Goal: Information Seeking & Learning: Learn about a topic

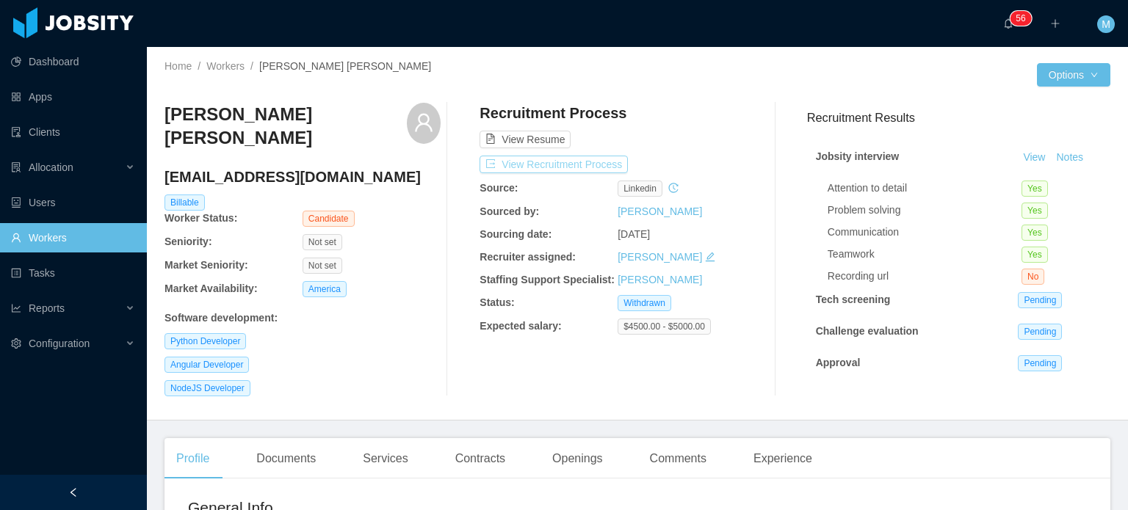
click at [605, 170] on button "View Recruitment Process" at bounding box center [553, 165] width 148 height 18
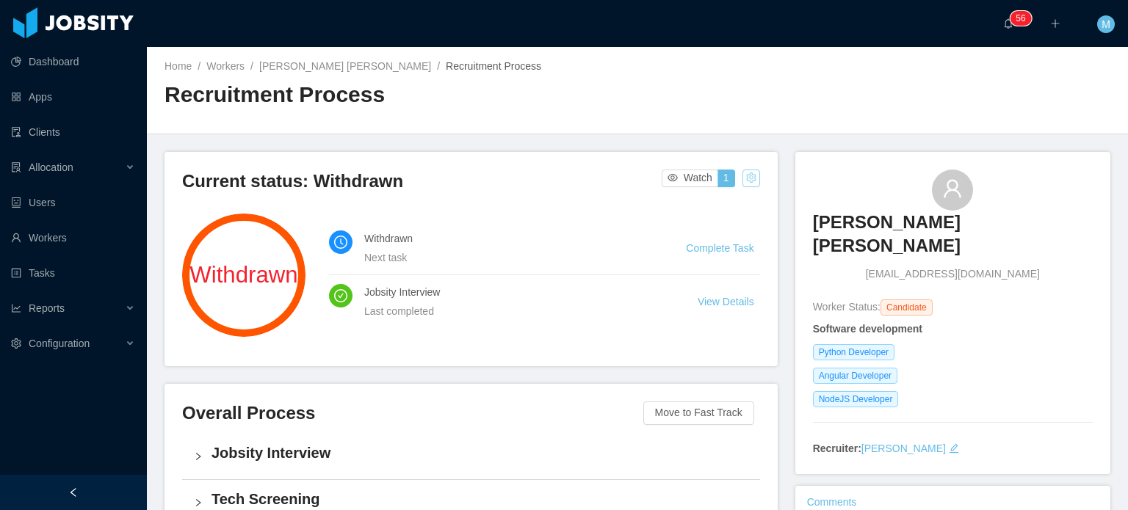
click at [743, 175] on button "button" at bounding box center [751, 179] width 18 height 18
click at [725, 226] on div "Change status" at bounding box center [712, 225] width 66 height 16
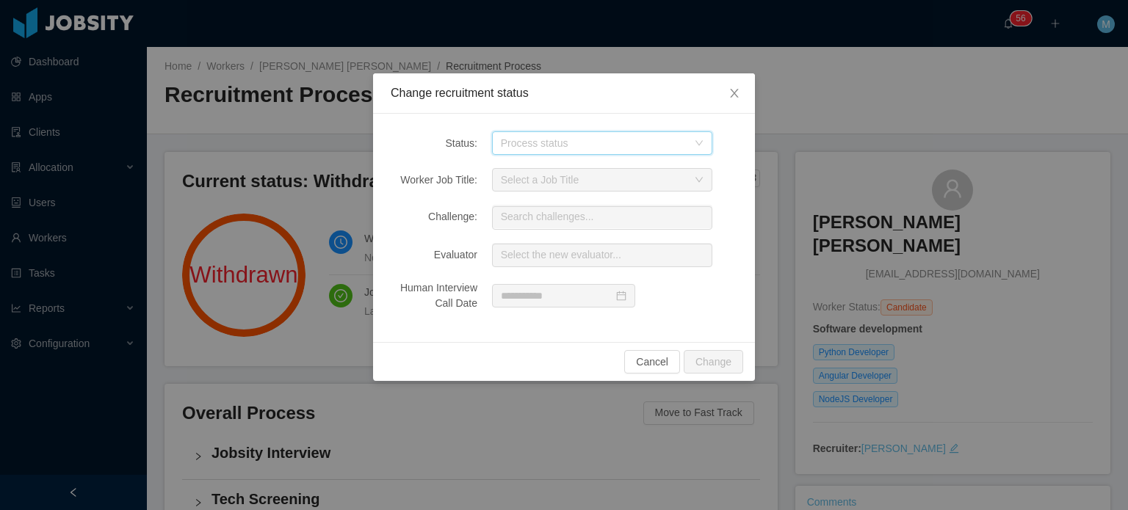
click at [630, 151] on div "Process status" at bounding box center [597, 143] width 193 height 22
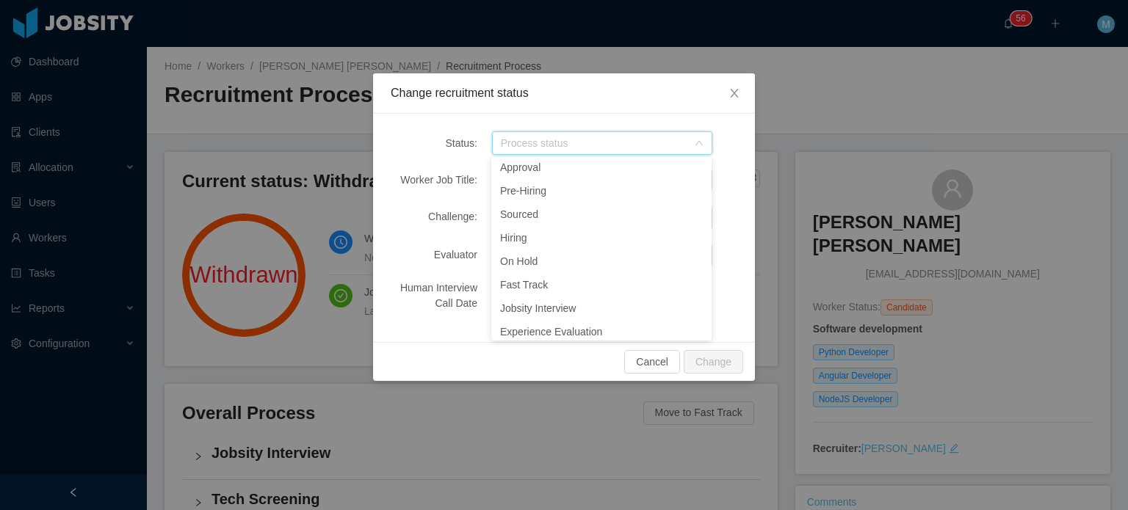
scroll to position [174, 0]
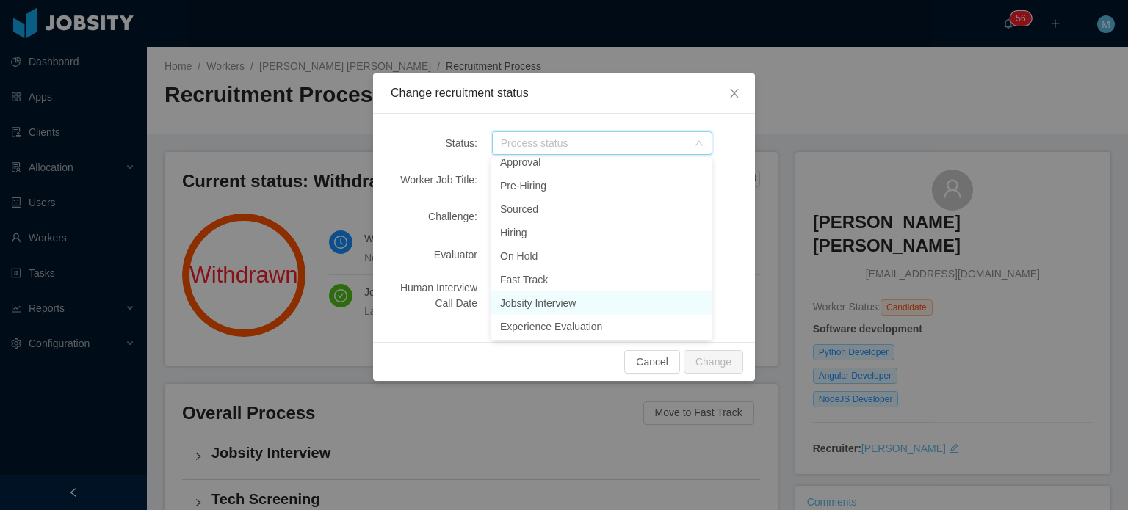
click at [637, 304] on li "Jobsity Interview" at bounding box center [601, 302] width 220 height 23
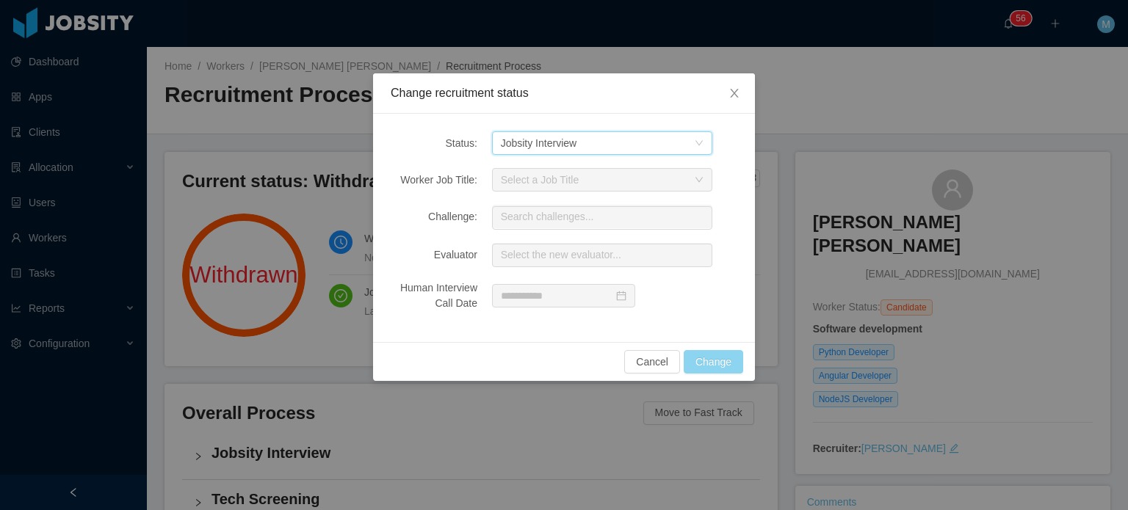
click at [717, 352] on button "Change" at bounding box center [713, 361] width 59 height 23
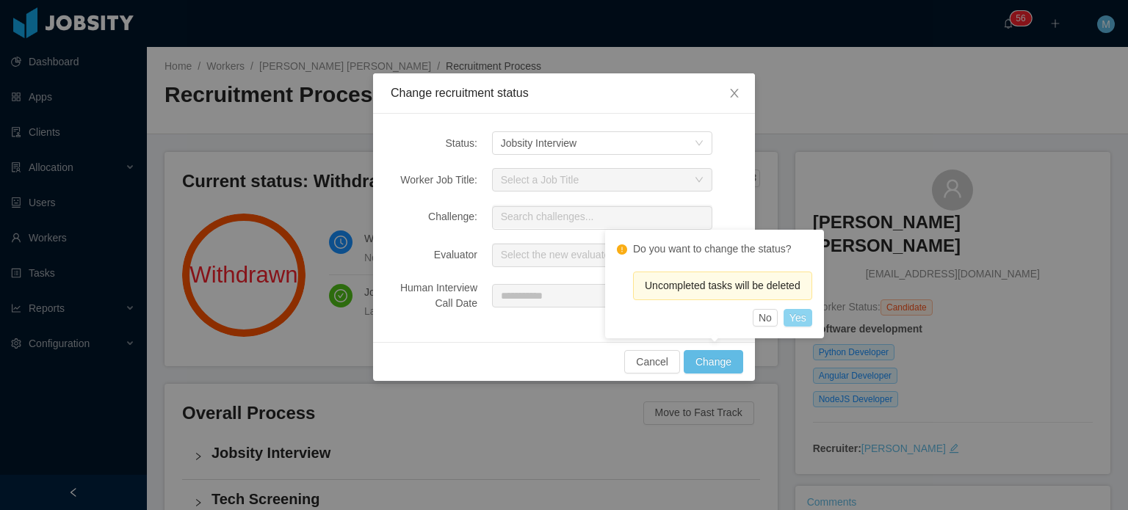
click at [797, 322] on button "Yes" at bounding box center [797, 318] width 29 height 18
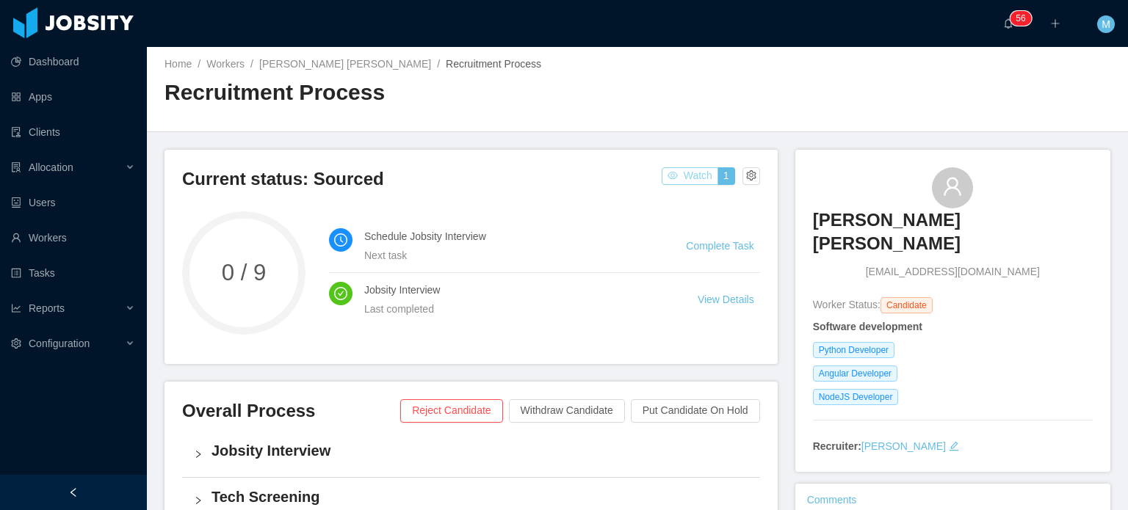
scroll to position [0, 0]
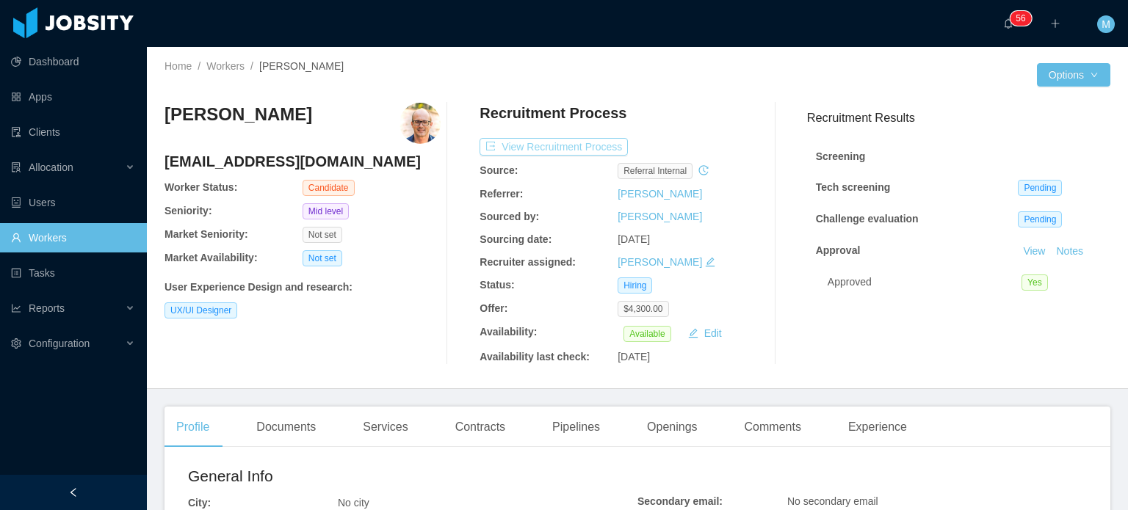
click at [523, 149] on button "View Recruitment Process" at bounding box center [553, 147] width 148 height 18
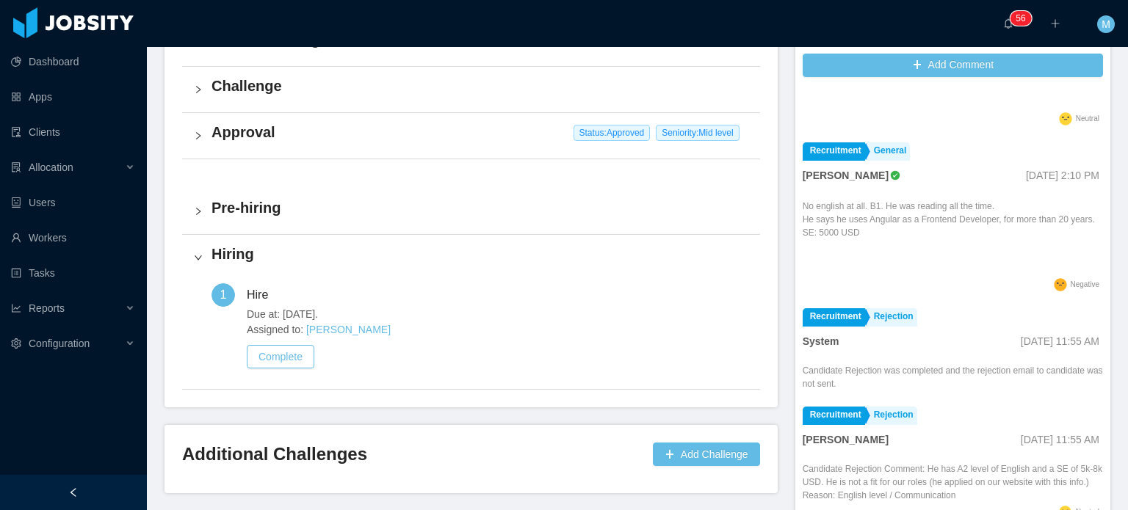
scroll to position [487, 0]
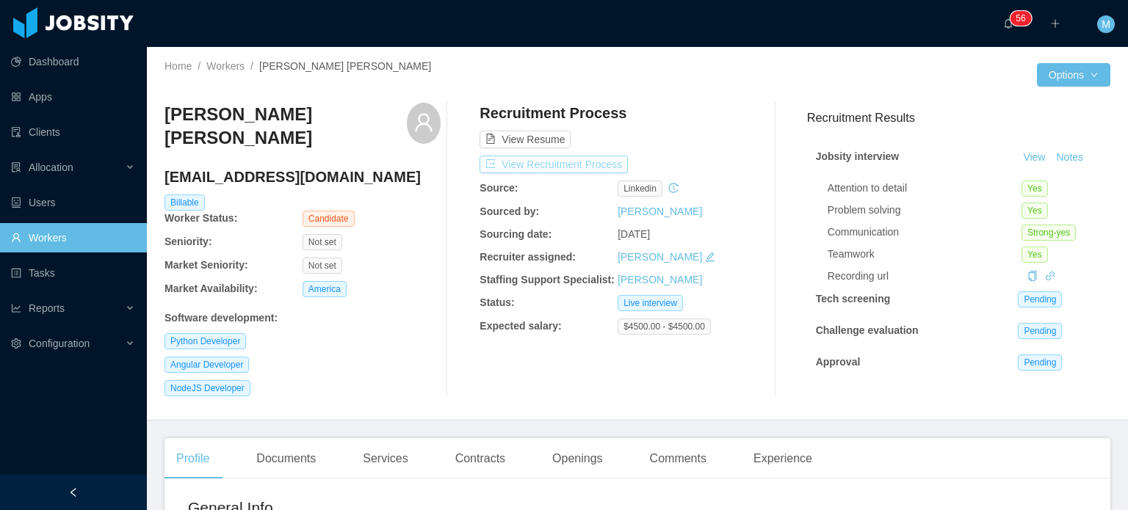
click at [587, 167] on button "View Recruitment Process" at bounding box center [553, 165] width 148 height 18
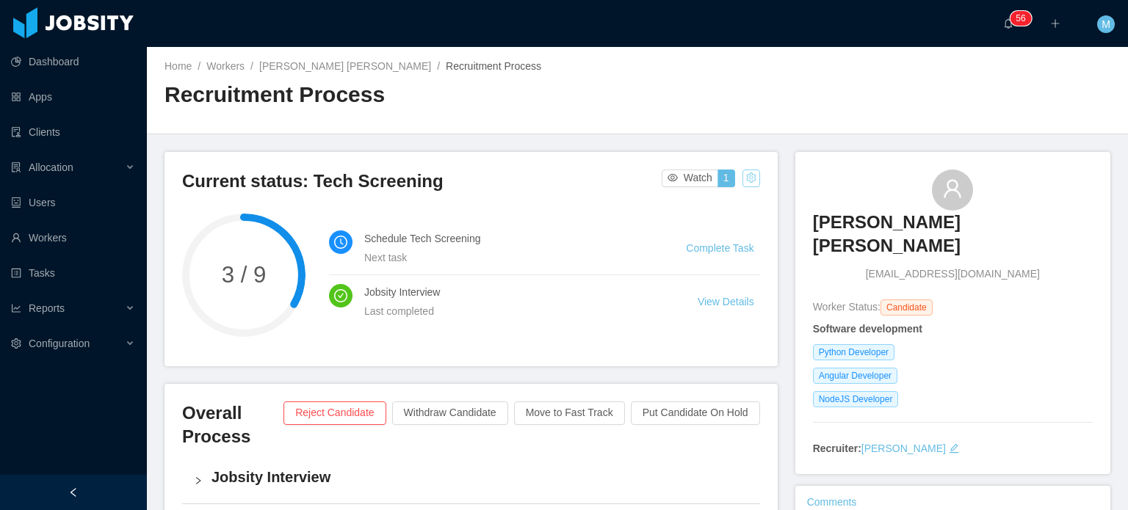
click at [746, 182] on button "button" at bounding box center [751, 179] width 18 height 18
click at [742, 217] on div "Change status" at bounding box center [712, 225] width 66 height 16
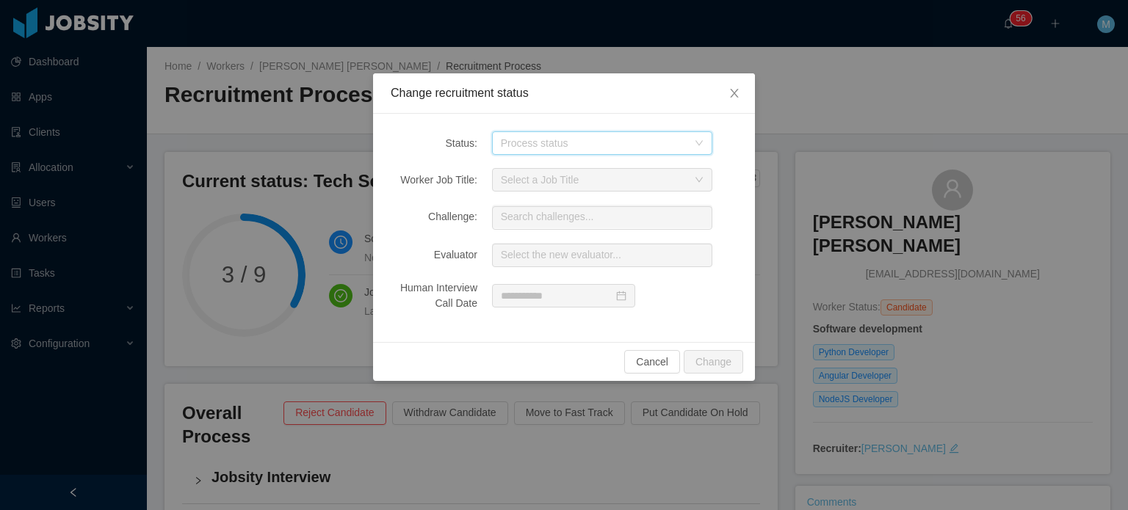
click at [598, 152] on div "Process status" at bounding box center [597, 143] width 193 height 22
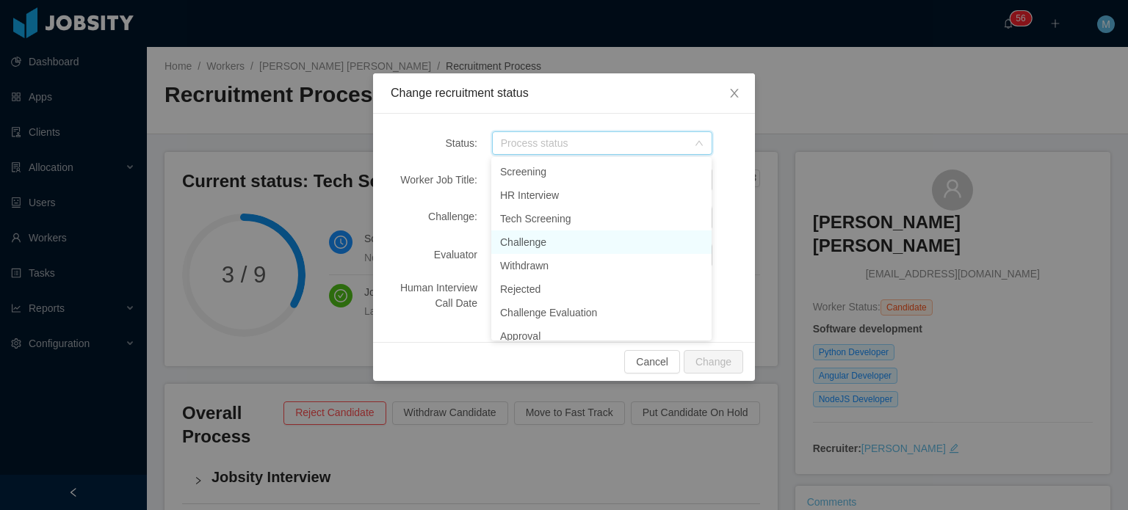
click at [580, 247] on li "Challenge" at bounding box center [601, 242] width 220 height 23
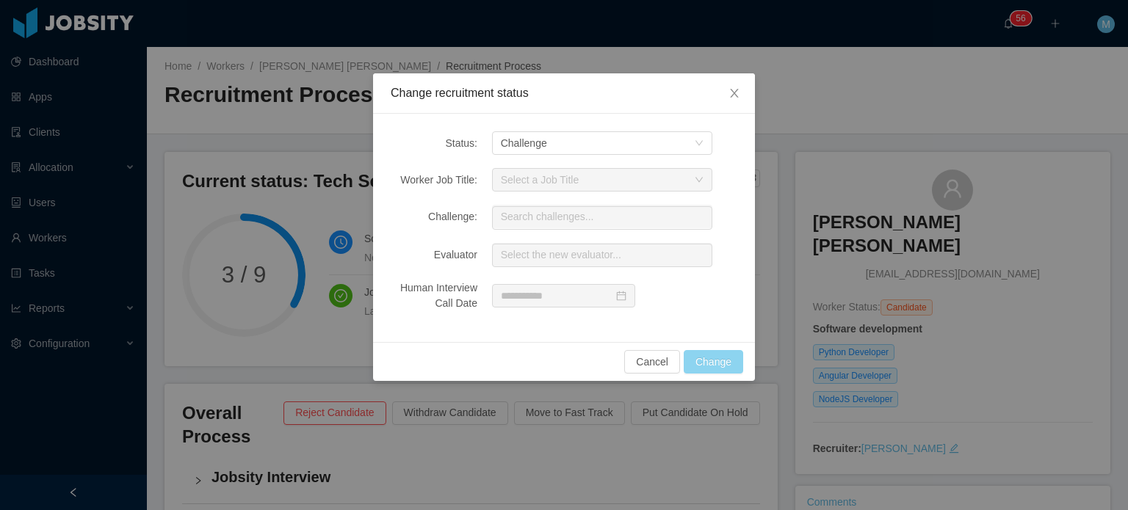
click at [704, 360] on button "Change" at bounding box center [713, 361] width 59 height 23
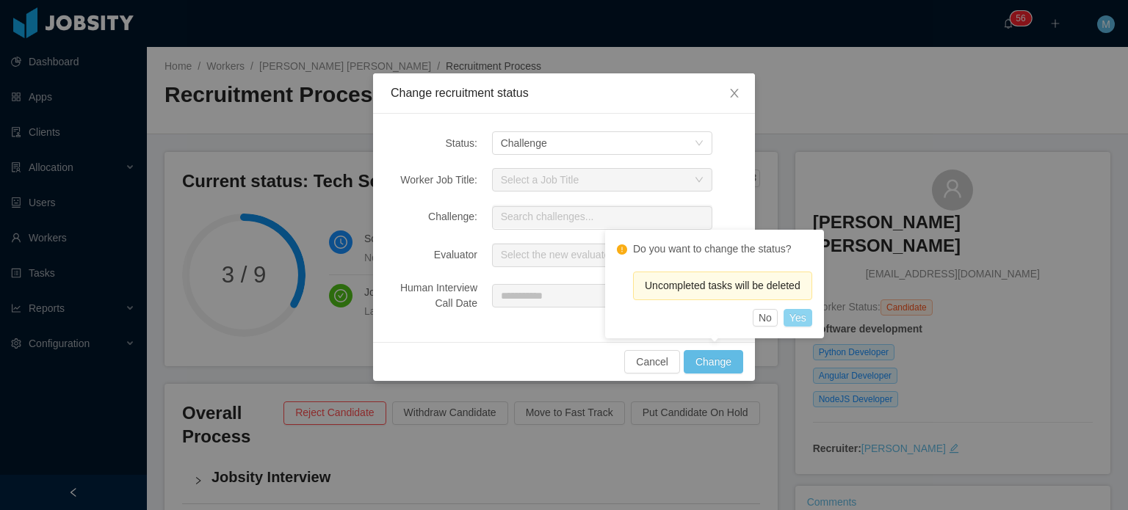
click at [810, 317] on button "Yes" at bounding box center [797, 318] width 29 height 18
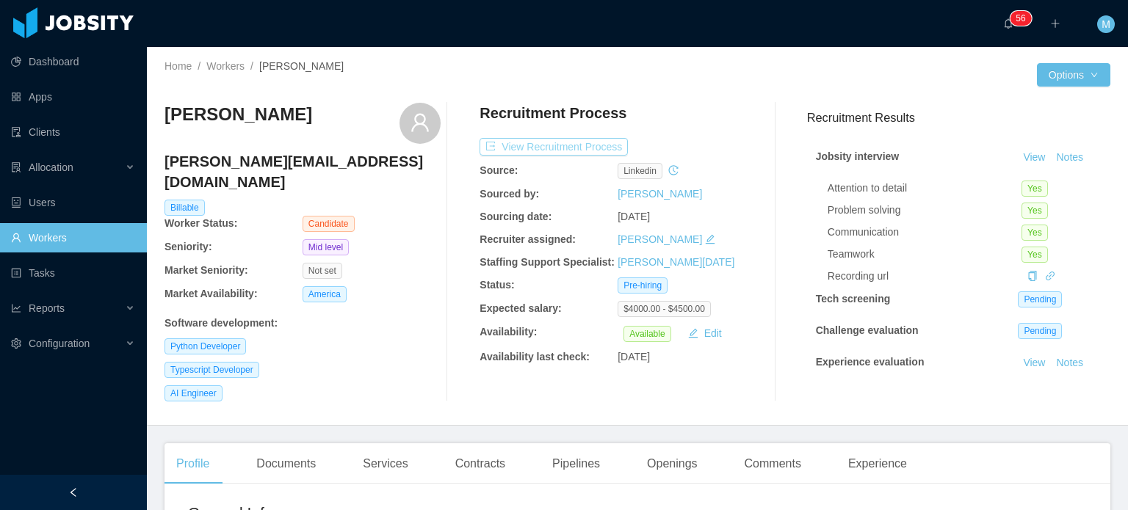
click at [595, 145] on button "View Recruitment Process" at bounding box center [553, 147] width 148 height 18
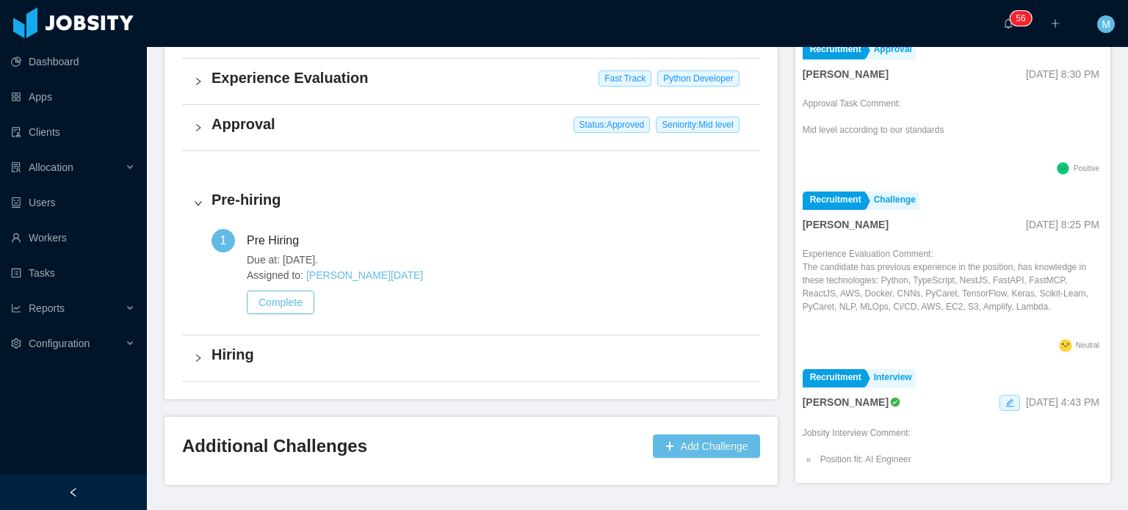
scroll to position [73, 0]
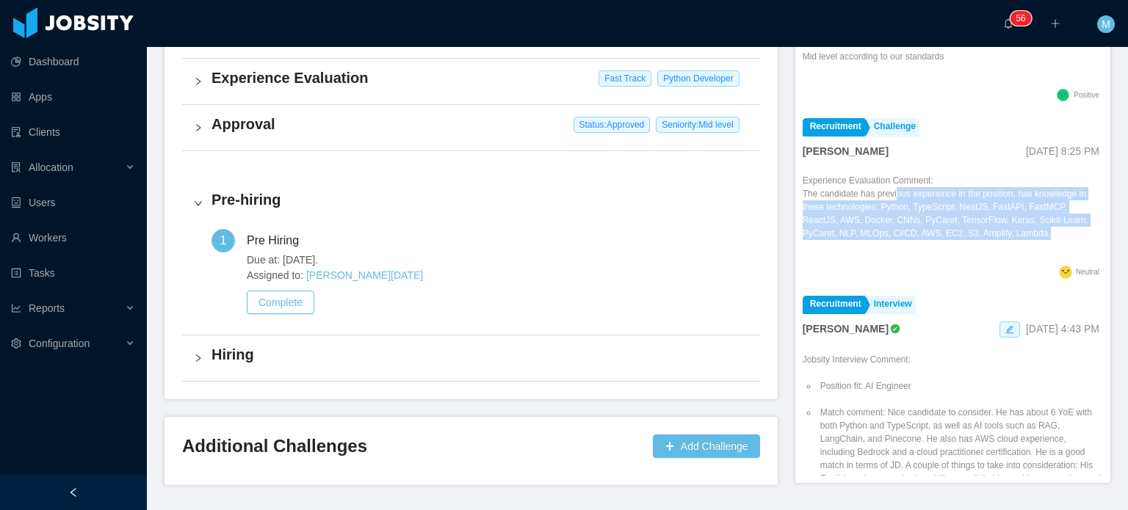
drag, startPoint x: 886, startPoint y: 196, endPoint x: 996, endPoint y: 239, distance: 117.7
click at [996, 239] on p "The candidate has previous experience in the position, has knowledge in these t…" at bounding box center [952, 213] width 300 height 53
click at [999, 240] on p "The candidate has previous experience in the position, has knowledge in these t…" at bounding box center [952, 213] width 300 height 53
click at [1021, 231] on p "The candidate has previous experience in the position, has knowledge in these t…" at bounding box center [952, 213] width 300 height 53
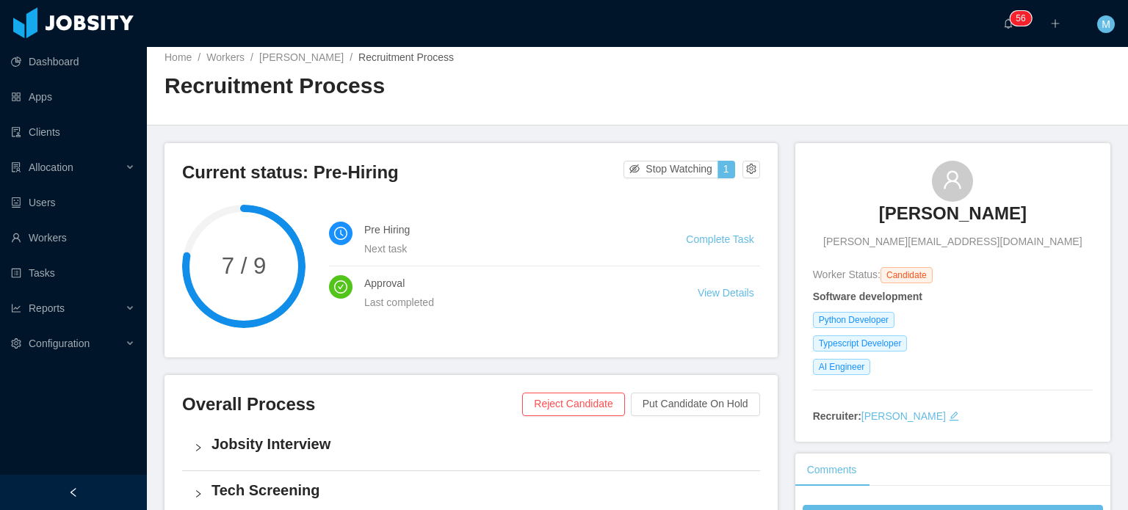
scroll to position [0, 0]
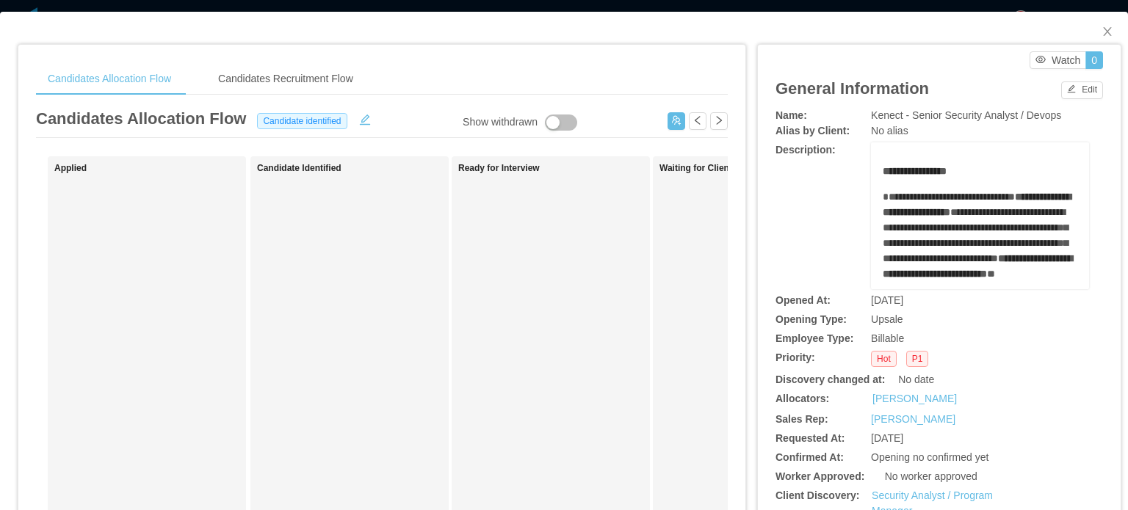
scroll to position [294, 0]
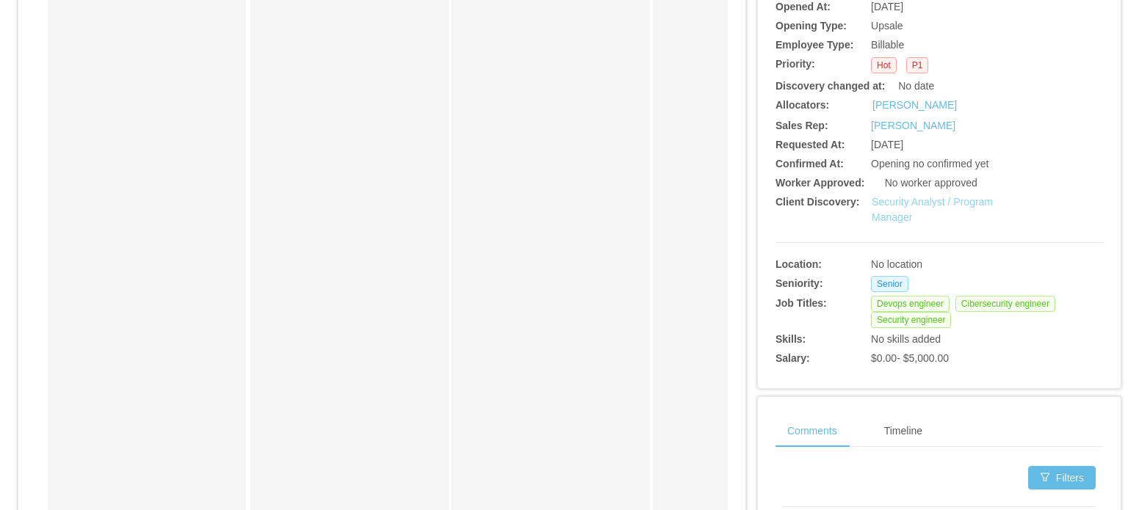
click at [935, 202] on link "Security Analyst / Program Manager" at bounding box center [931, 209] width 121 height 27
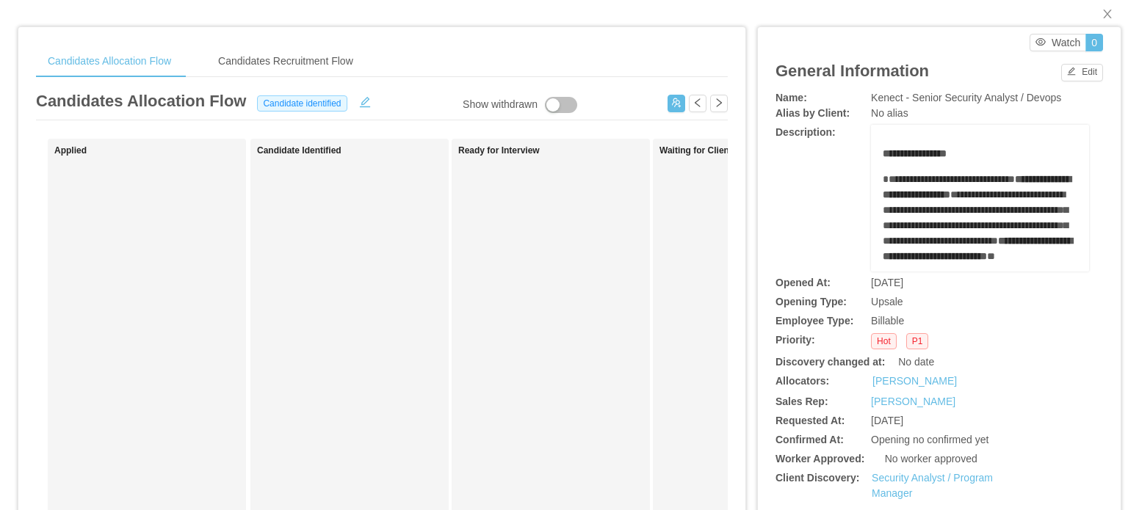
scroll to position [0, 0]
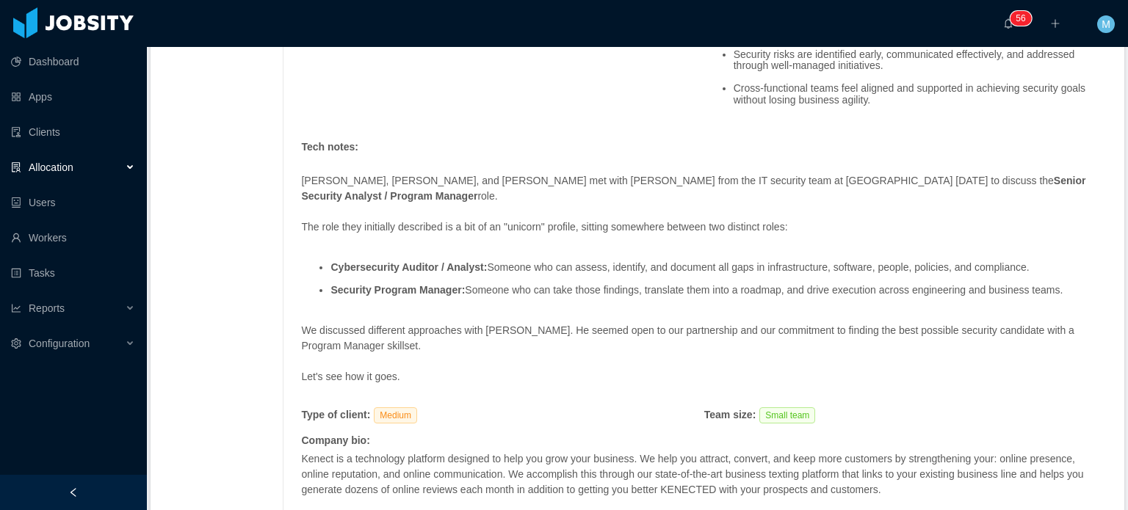
scroll to position [1496, 0]
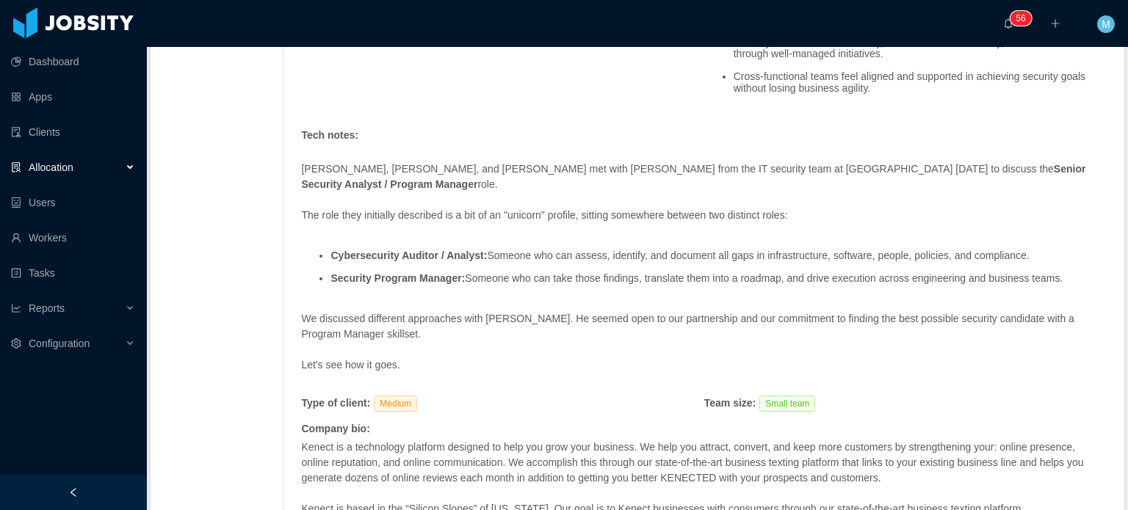
click at [567, 156] on div "Mauri, Mer, and Laura met with Joshua from the IT security team at Kenect today…" at bounding box center [703, 267] width 805 height 242
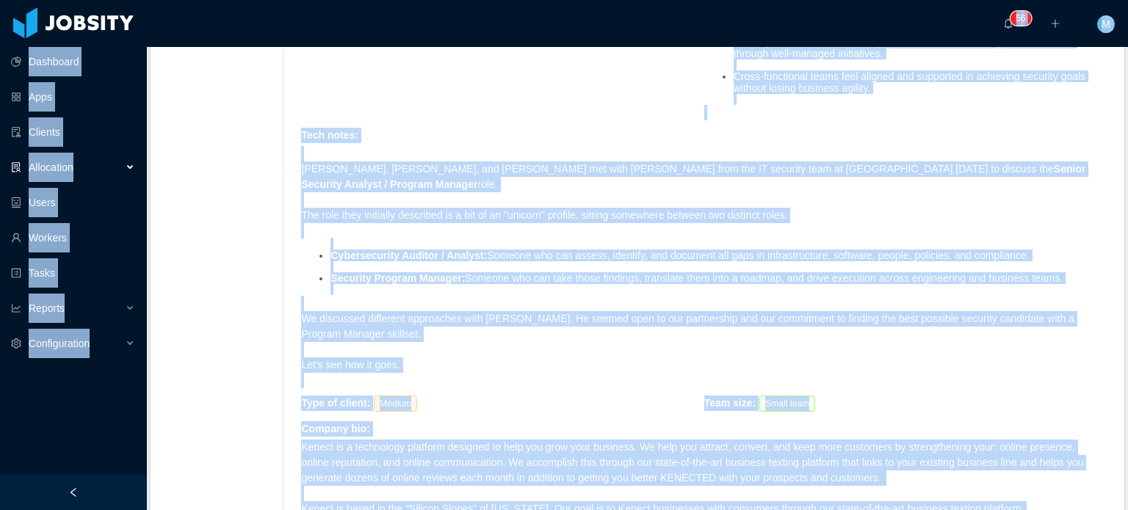
copy section "Dashboard Apps Clients Allocation Users Workers Tasks Reports Configuration ···…"
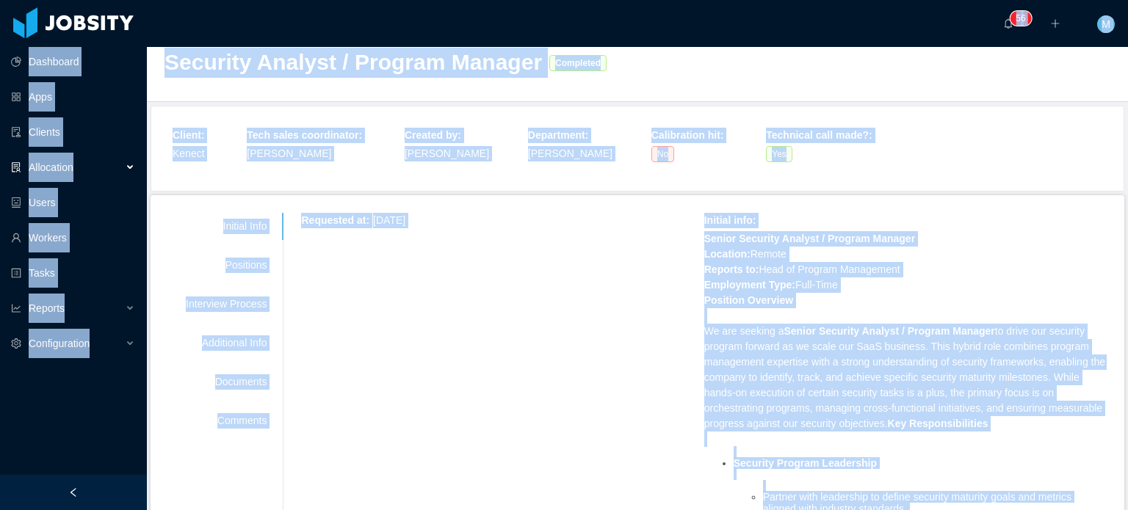
scroll to position [0, 0]
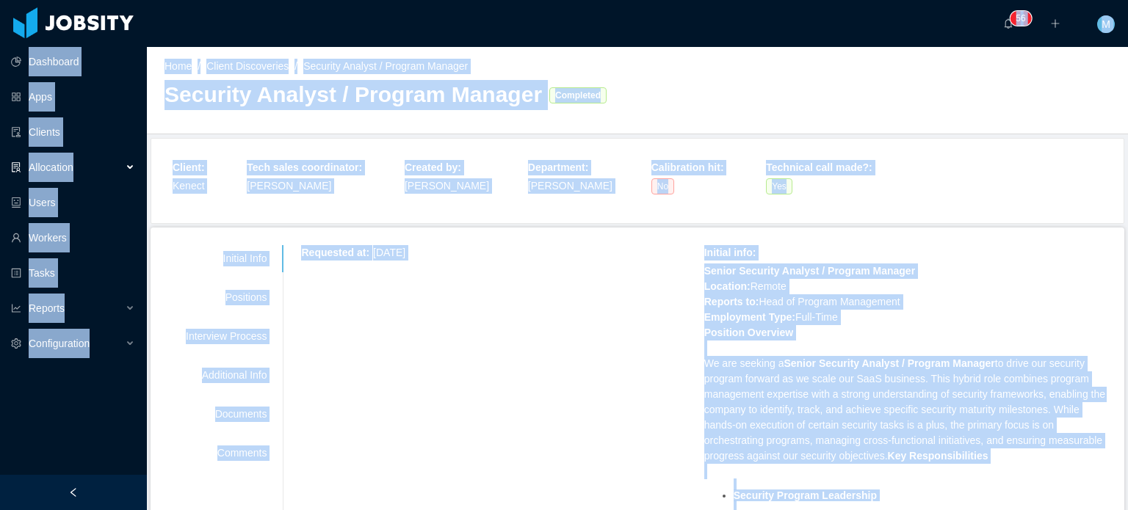
click at [211, 300] on div "Positions" at bounding box center [226, 297] width 116 height 27
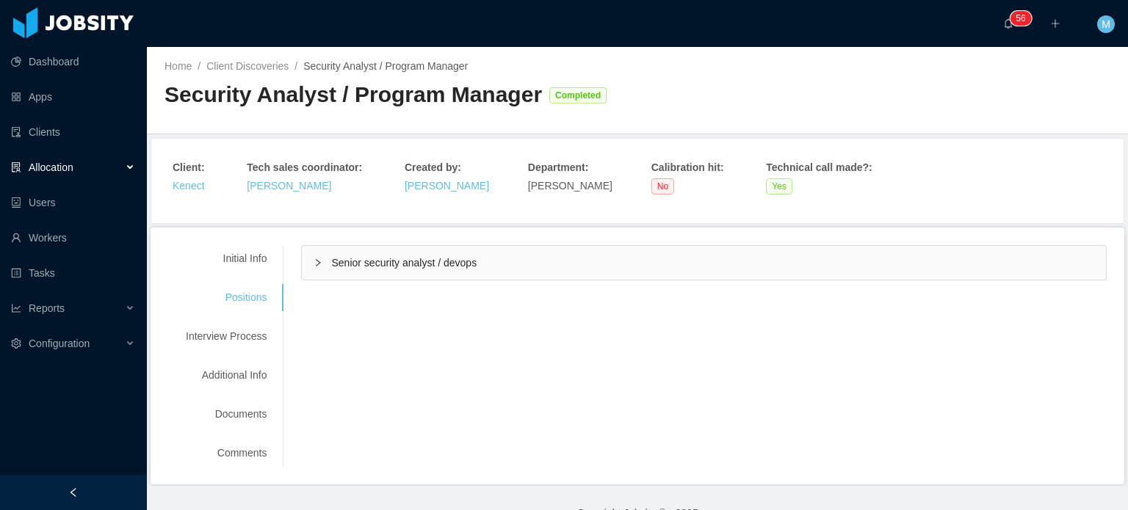
click at [331, 258] on span "Senior security analyst / devops" at bounding box center [403, 263] width 145 height 12
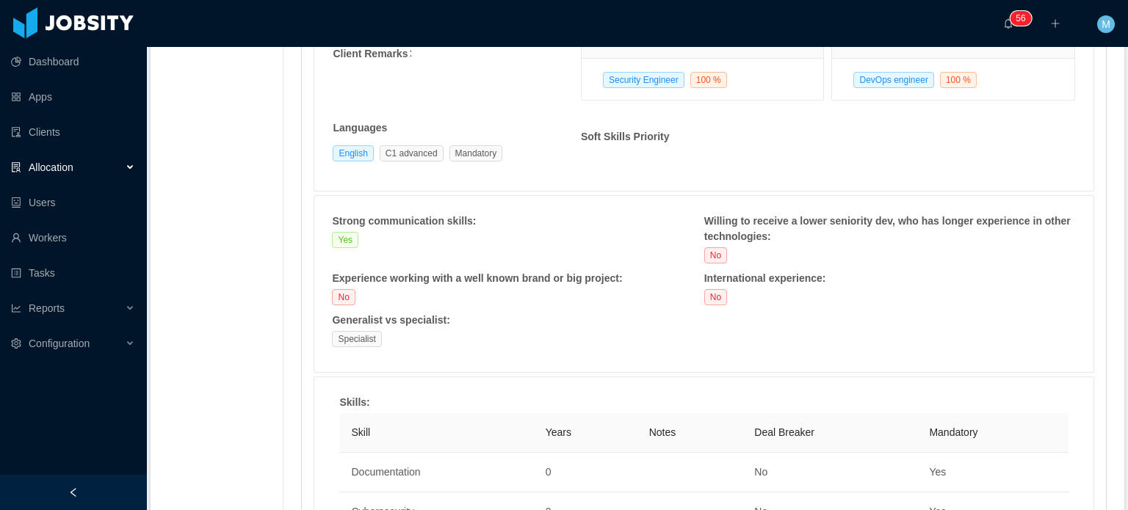
scroll to position [587, 0]
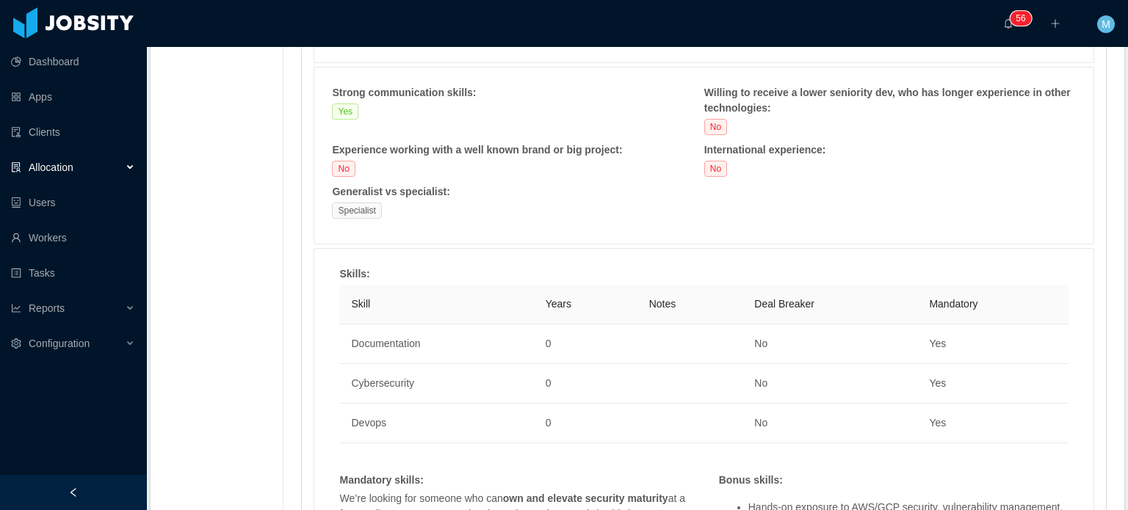
click at [525, 297] on th "Skill" at bounding box center [436, 305] width 194 height 40
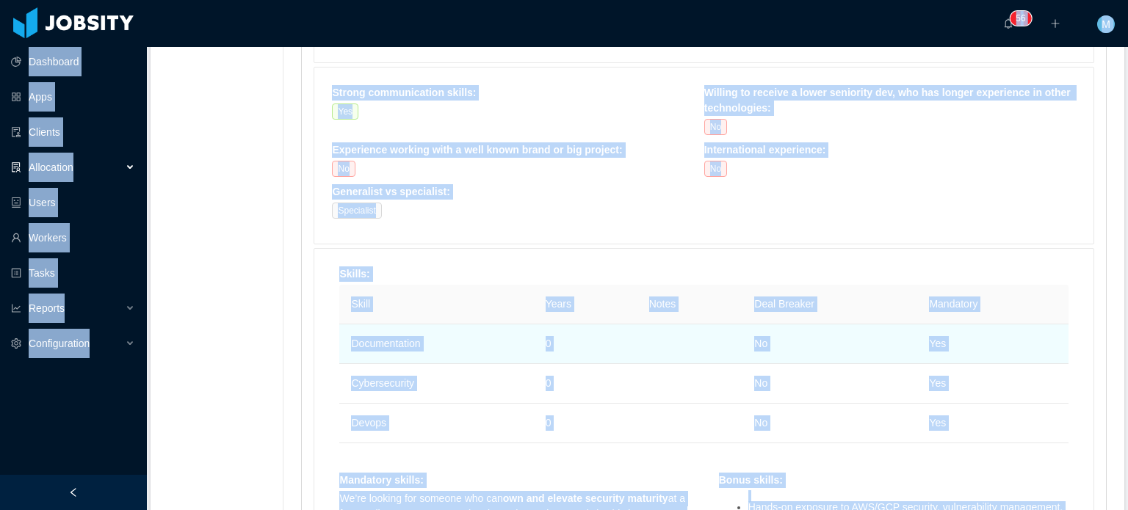
copy section "Dashboard Apps Clients Allocation Users Workers Tasks Reports Configuration ···…"
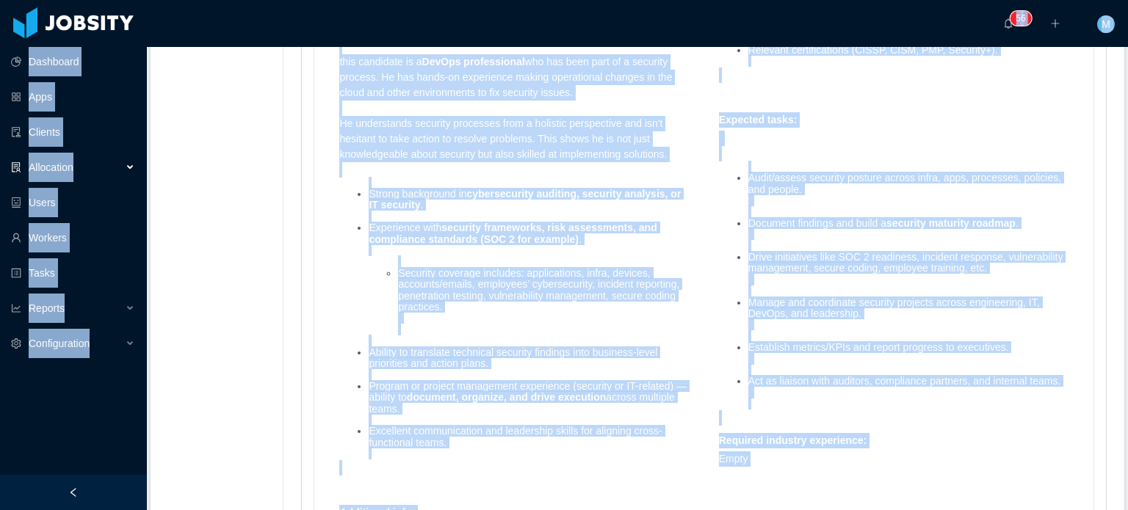
click at [505, 325] on ul "Security coverage includes: applications, infra, devices, accounts/emails, empl…" at bounding box center [529, 295] width 320 height 79
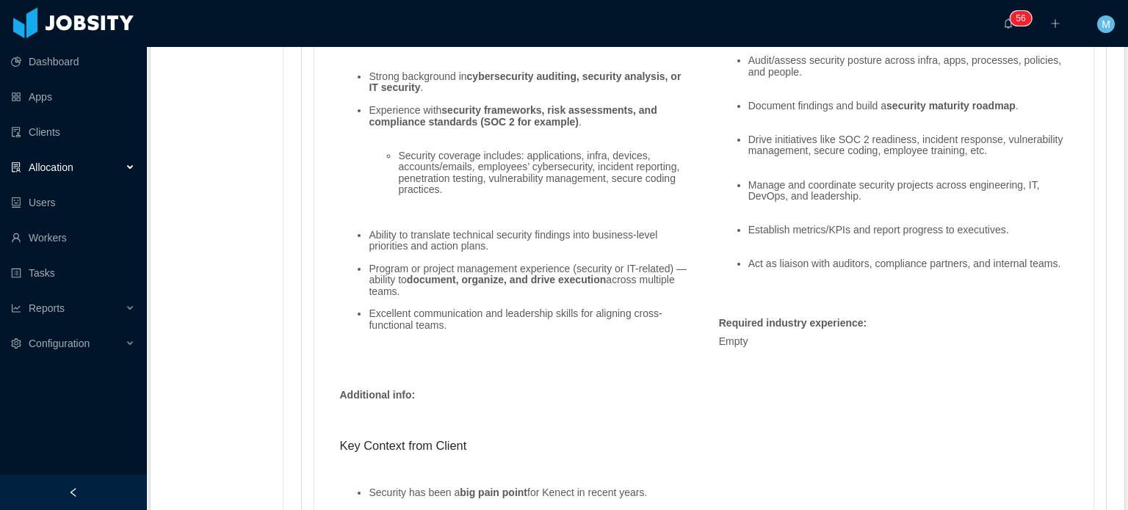
scroll to position [1462, 0]
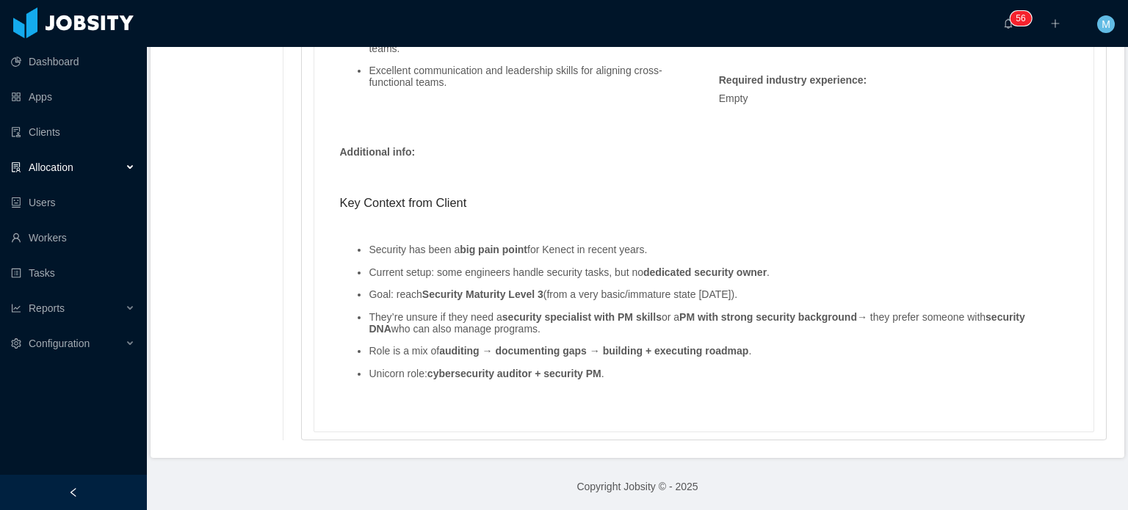
click at [467, 296] on strong "Security Maturity Level 3" at bounding box center [482, 295] width 121 height 12
click at [615, 385] on ul "Security has been a big pain point for Kenect in recent years. Current setup: s…" at bounding box center [703, 312] width 729 height 159
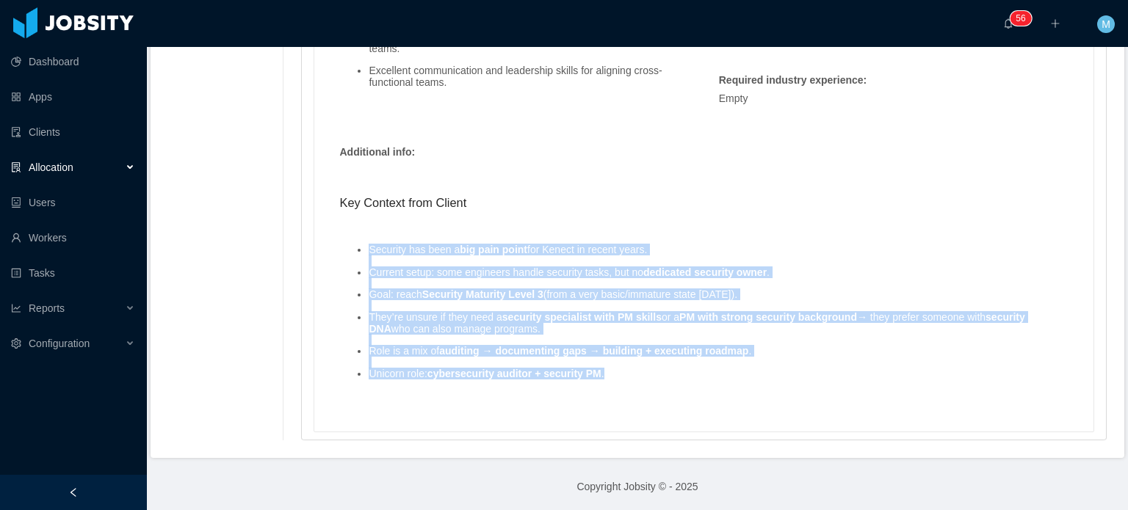
drag, startPoint x: 358, startPoint y: 245, endPoint x: 655, endPoint y: 378, distance: 325.0
click at [655, 378] on ul "Security has been a big pain point for Kenect in recent years. Current setup: s…" at bounding box center [703, 312] width 729 height 159
copy ul "Security has been a big pain point for Kenect in recent years. Current setup: s…"
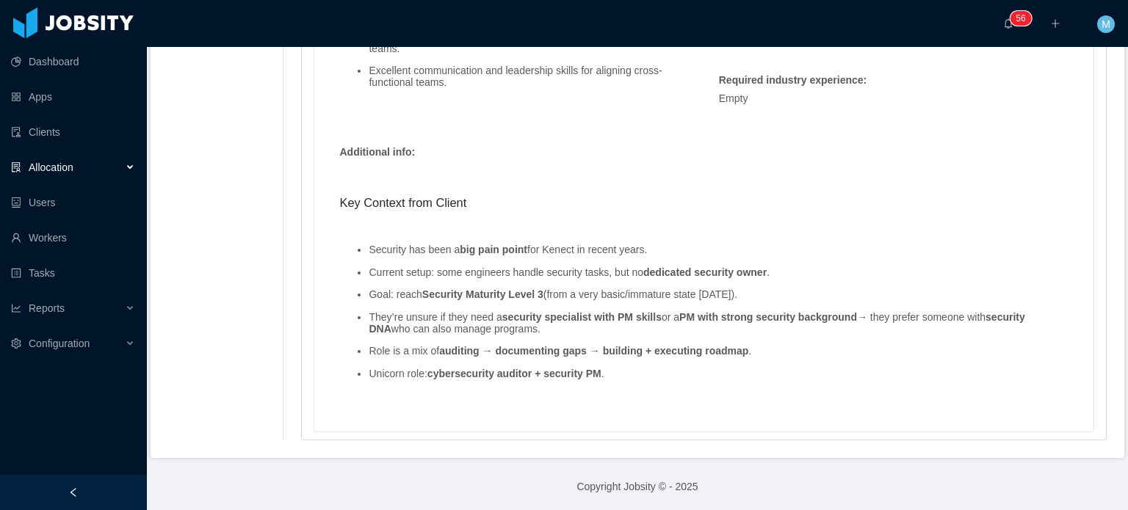
click at [628, 175] on p at bounding box center [703, 170] width 729 height 15
